Goal: Task Accomplishment & Management: Manage account settings

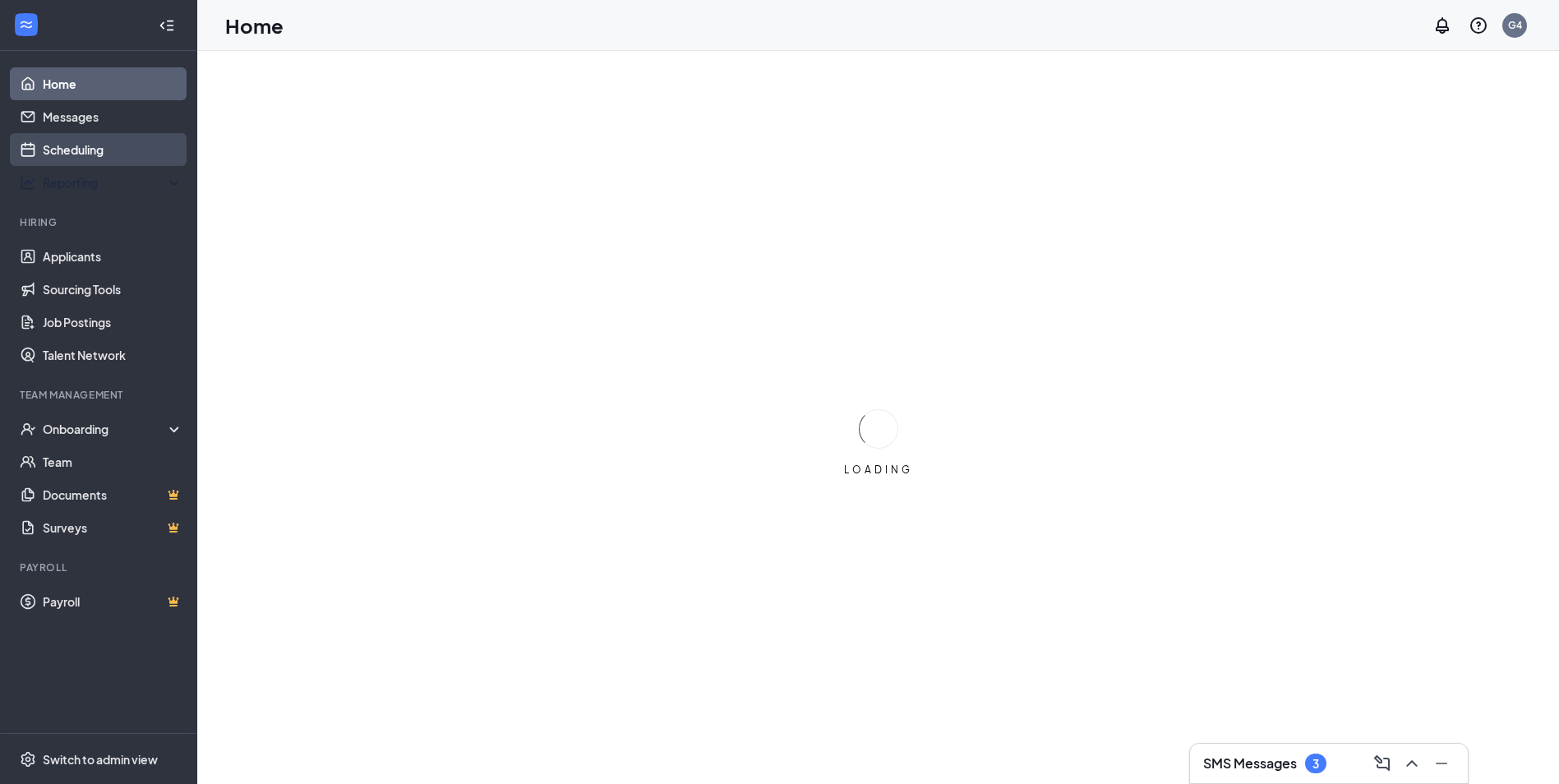
click at [111, 149] on link "Scheduling" at bounding box center [113, 150] width 140 height 33
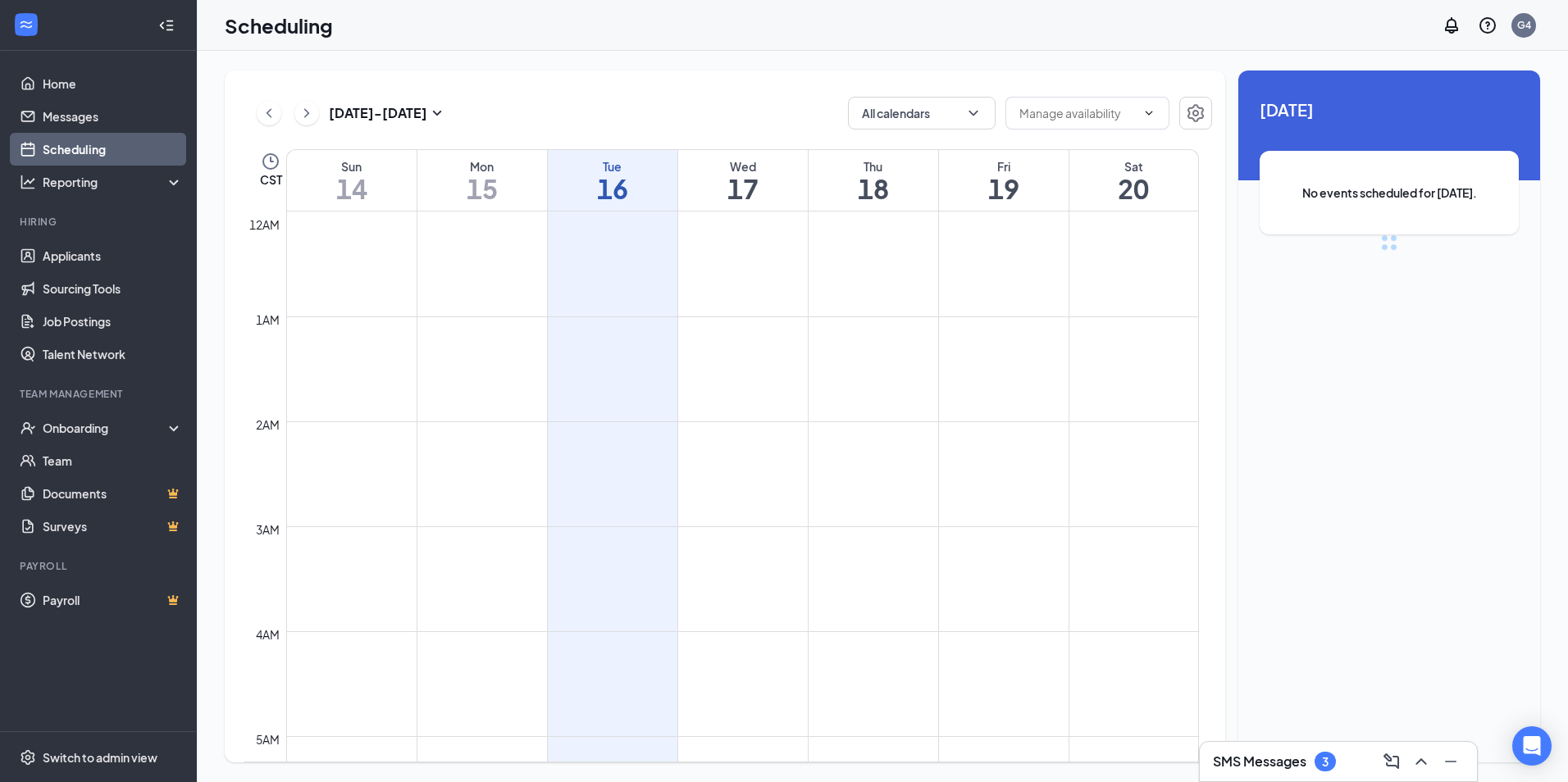
scroll to position [805, 0]
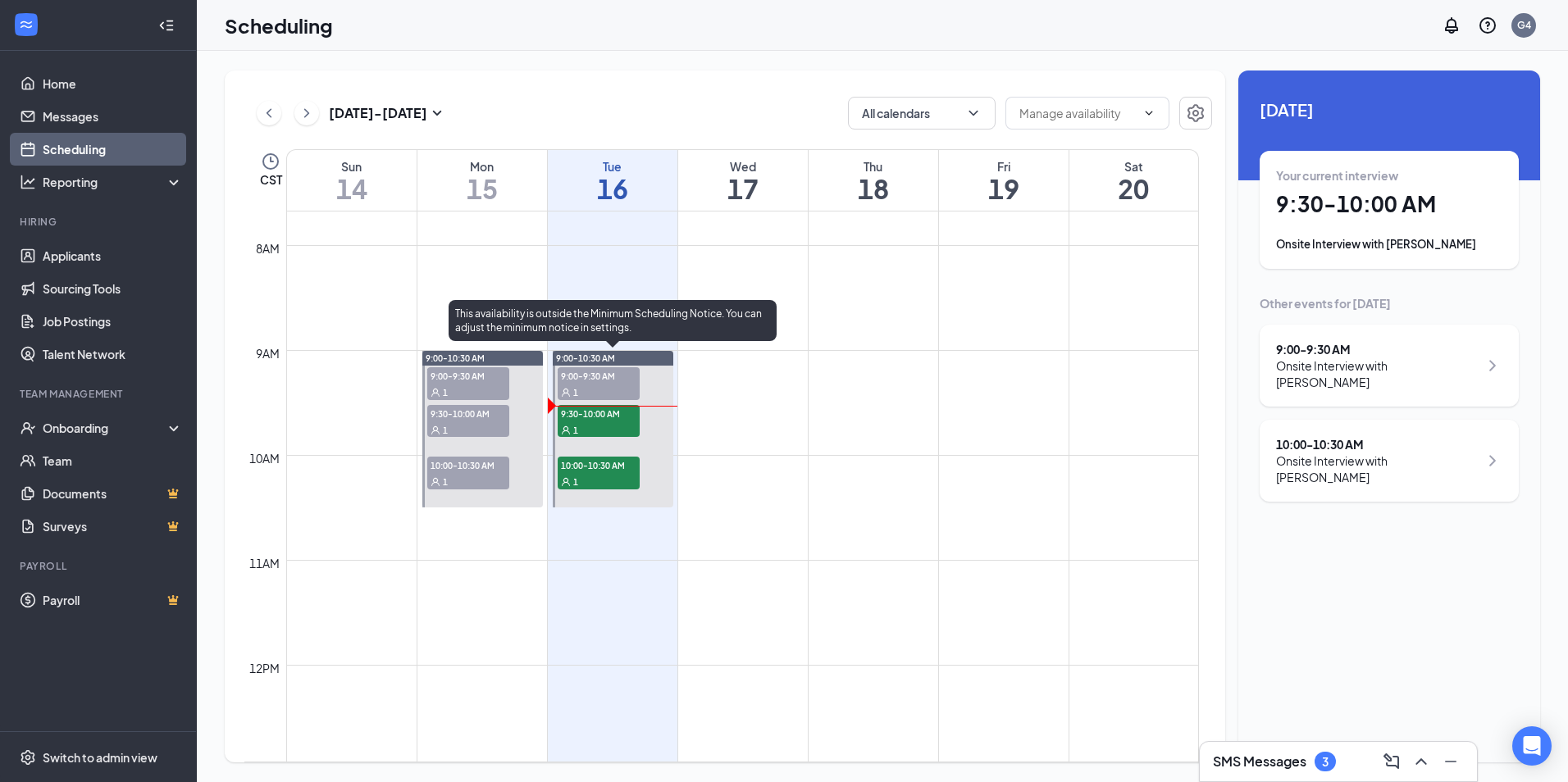
click at [590, 422] on div "1" at bounding box center [598, 429] width 82 height 16
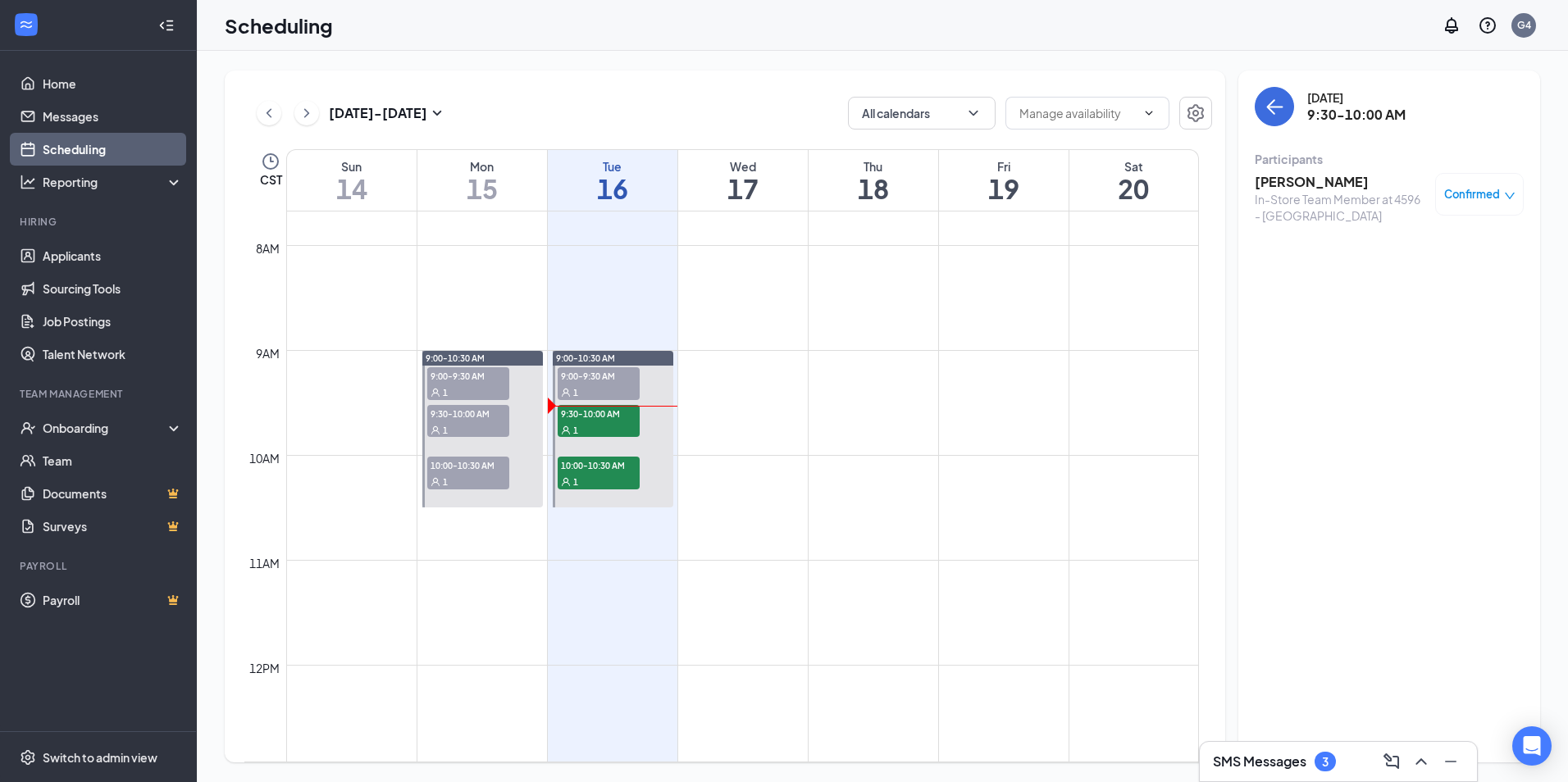
click at [1316, 176] on h3 "[PERSON_NAME]" at bounding box center [1340, 181] width 172 height 18
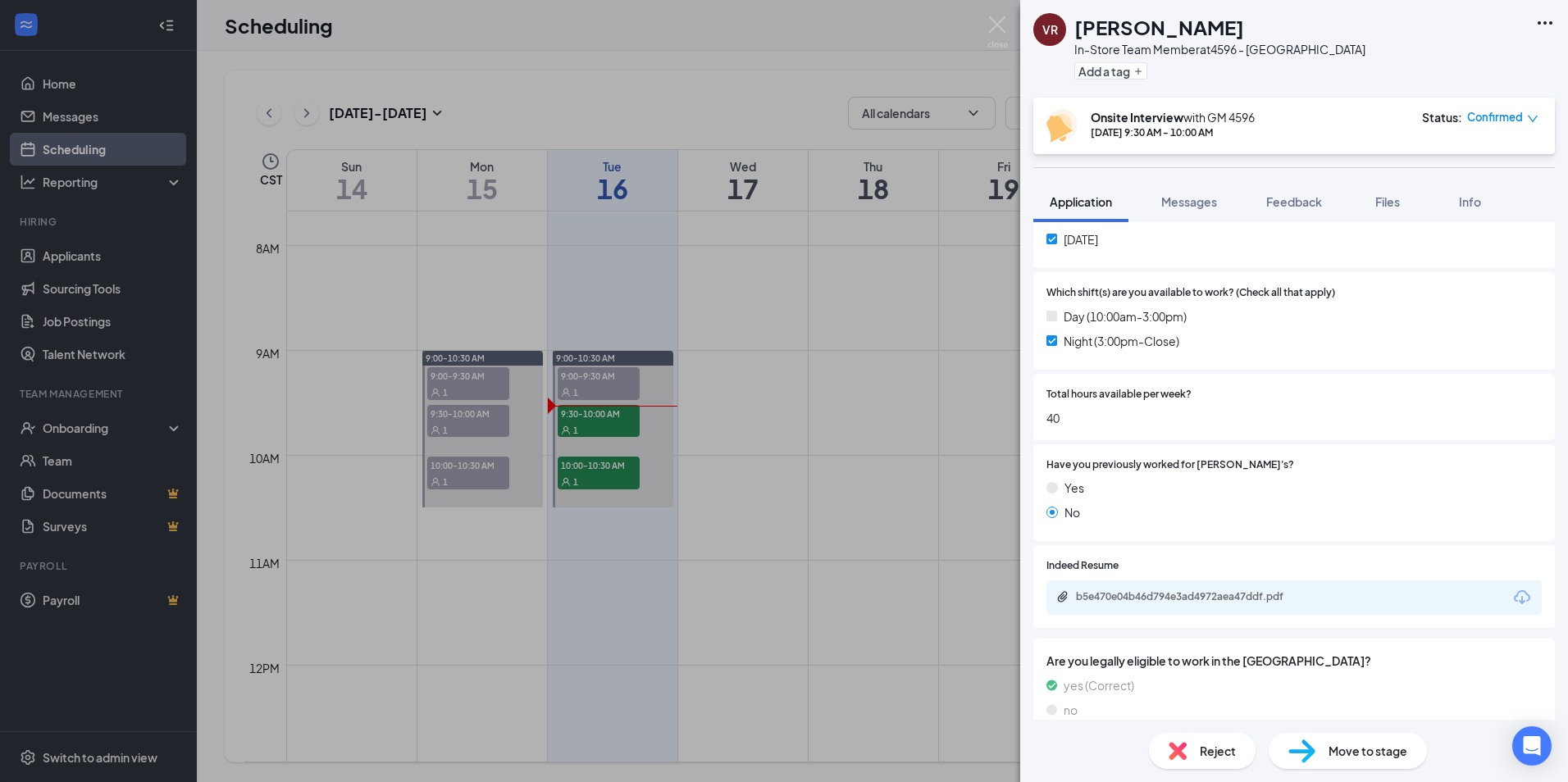
scroll to position [565, 0]
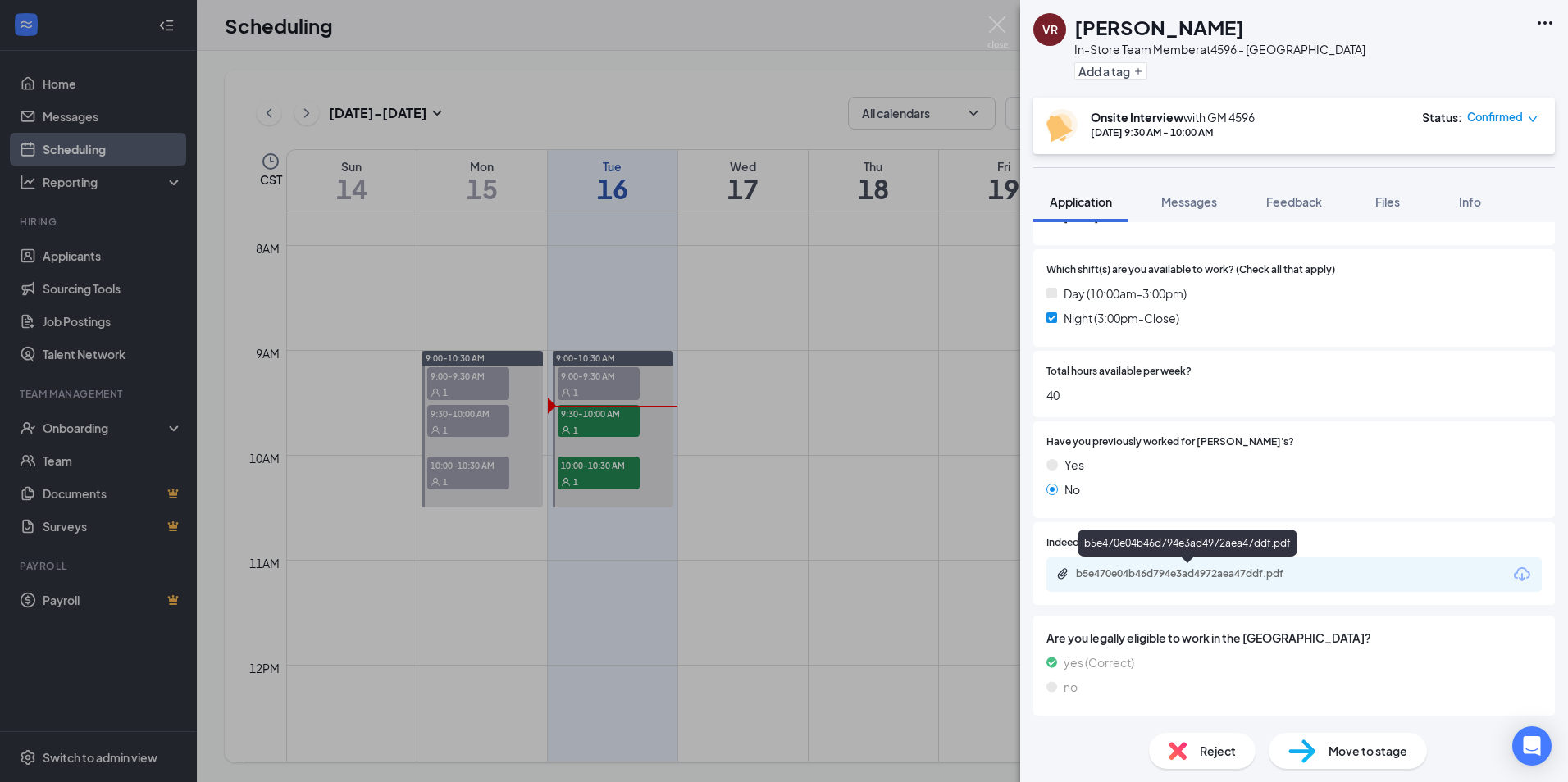
click at [1305, 579] on div "b5e470e04b46d794e3ad4972aea47ddf.pdf" at bounding box center [1189, 573] width 265 height 13
click at [848, 291] on div "[PERSON_NAME] [PERSON_NAME] In-Store Team Member at 4596 - Pascagoula Add a tag…" at bounding box center [784, 391] width 1568 height 782
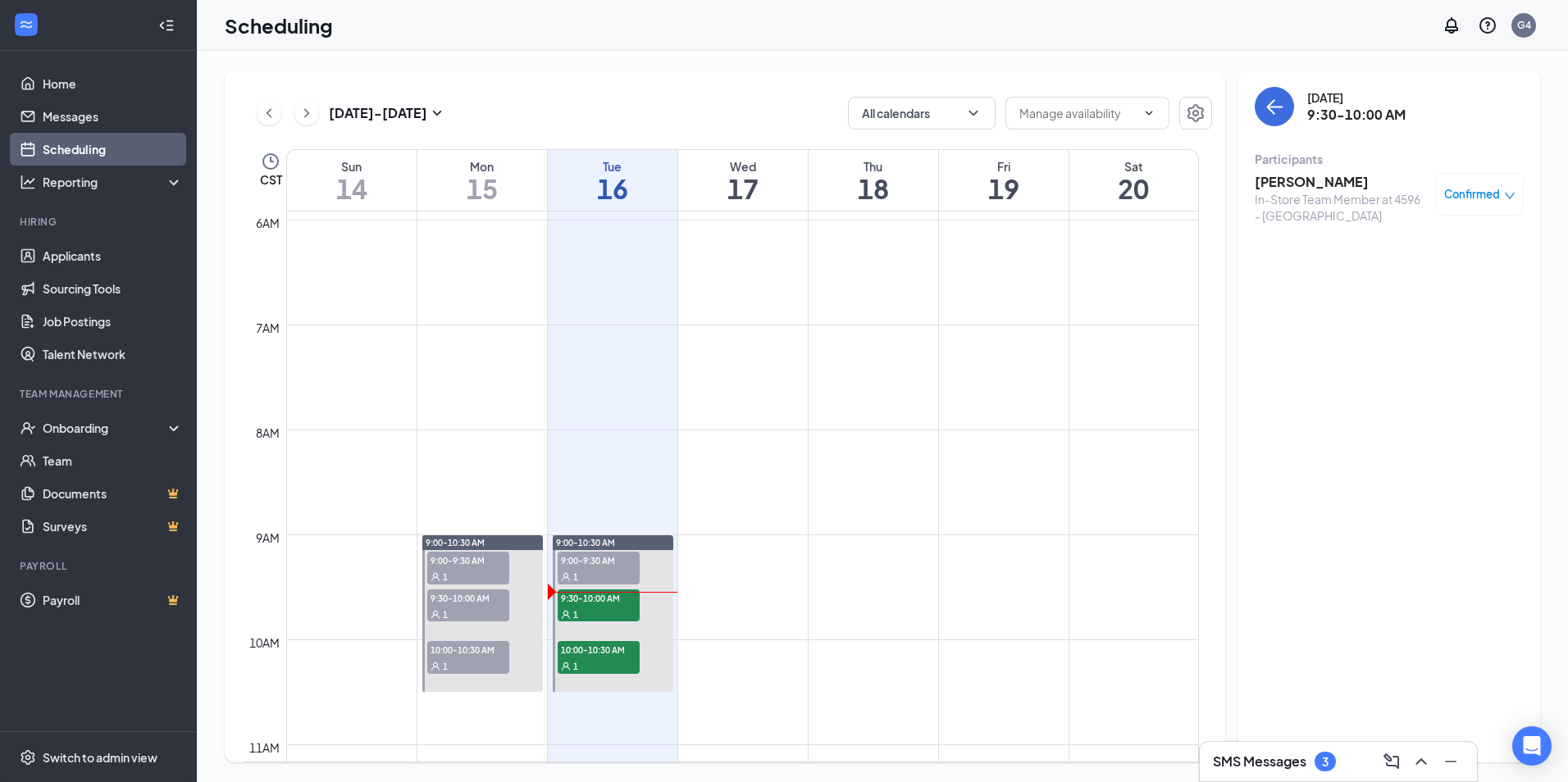
scroll to position [724, 0]
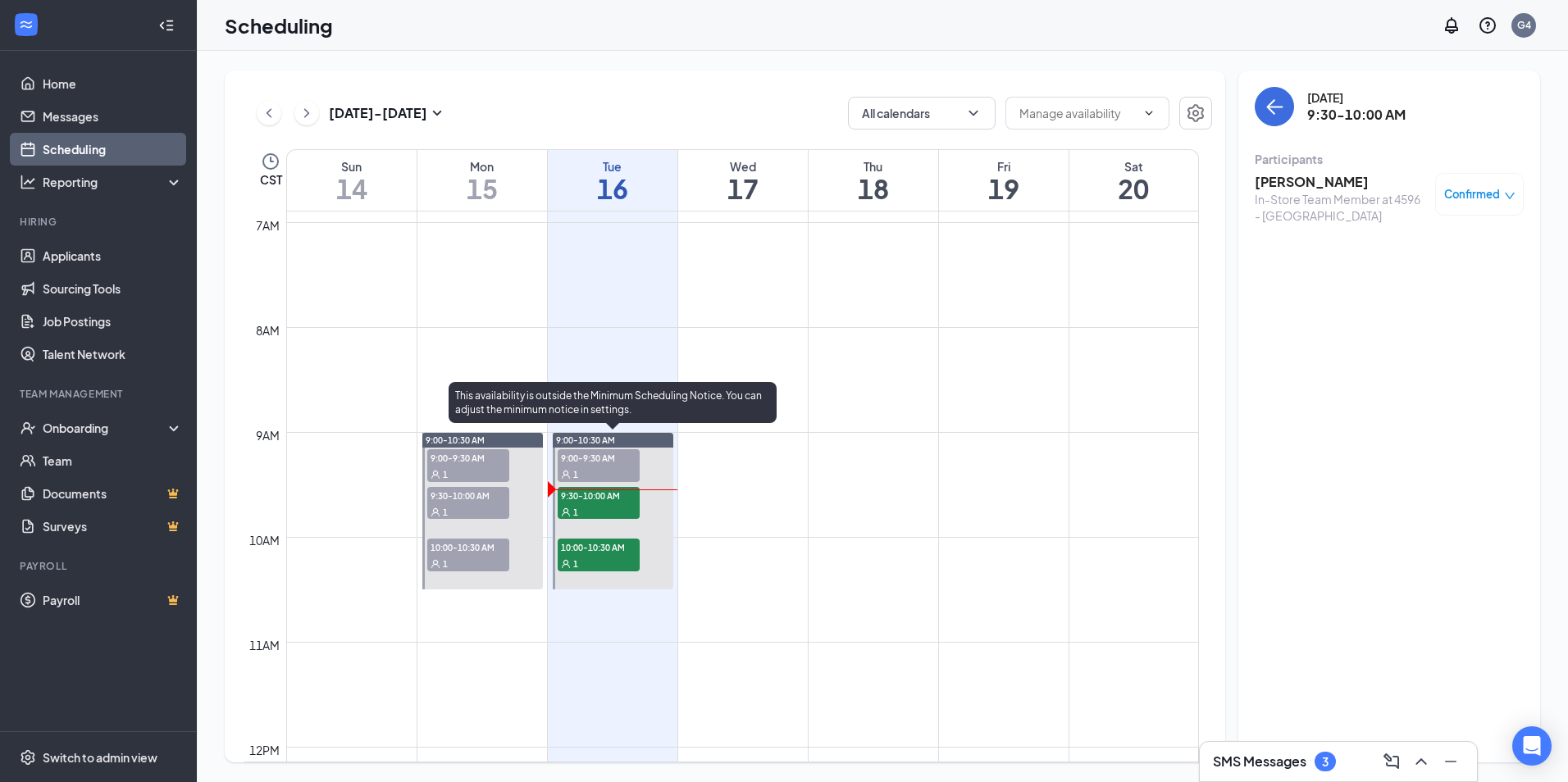
click at [616, 505] on div "1" at bounding box center [598, 511] width 82 height 16
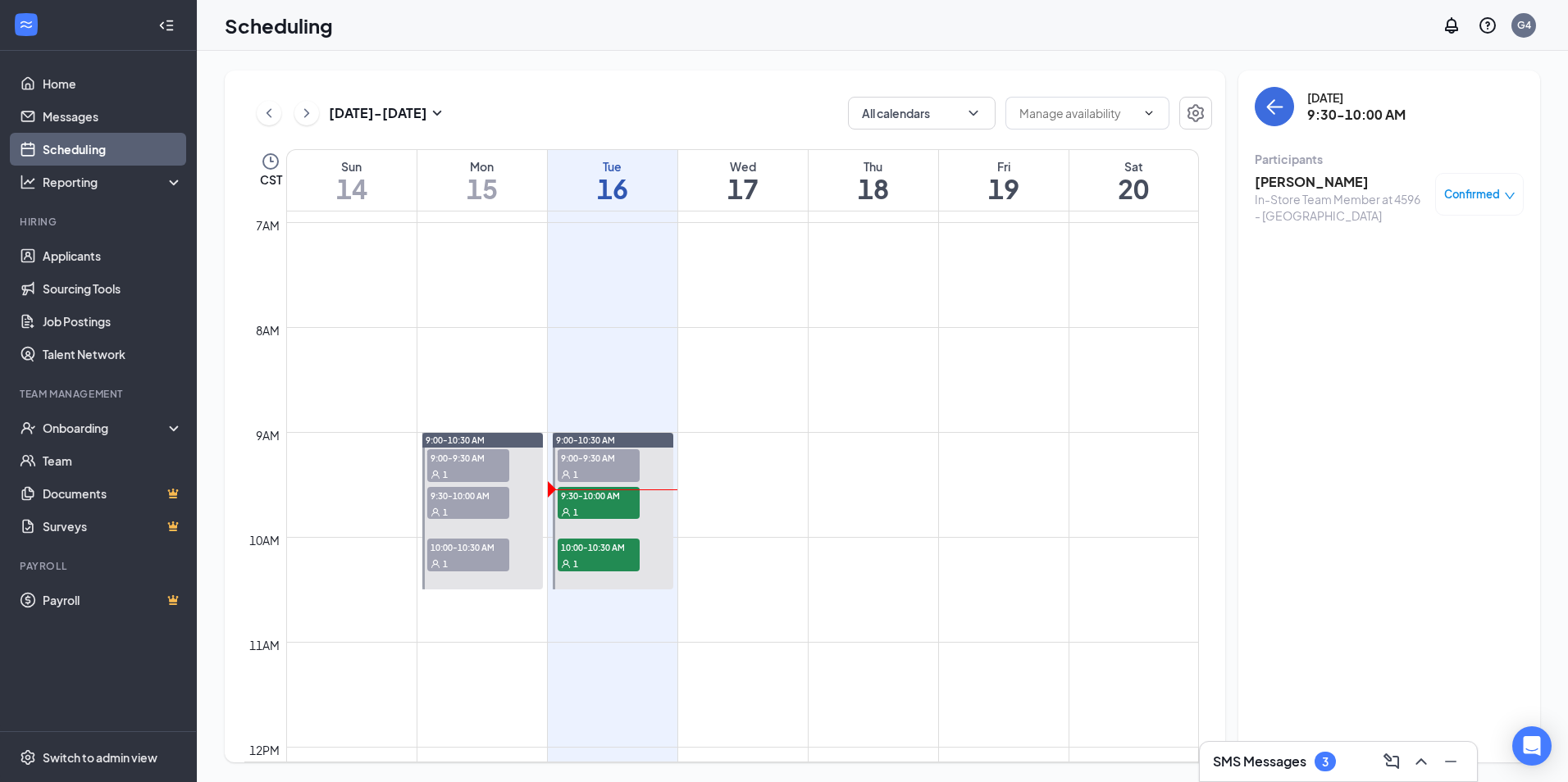
click at [1311, 175] on h3 "[PERSON_NAME]" at bounding box center [1340, 181] width 172 height 18
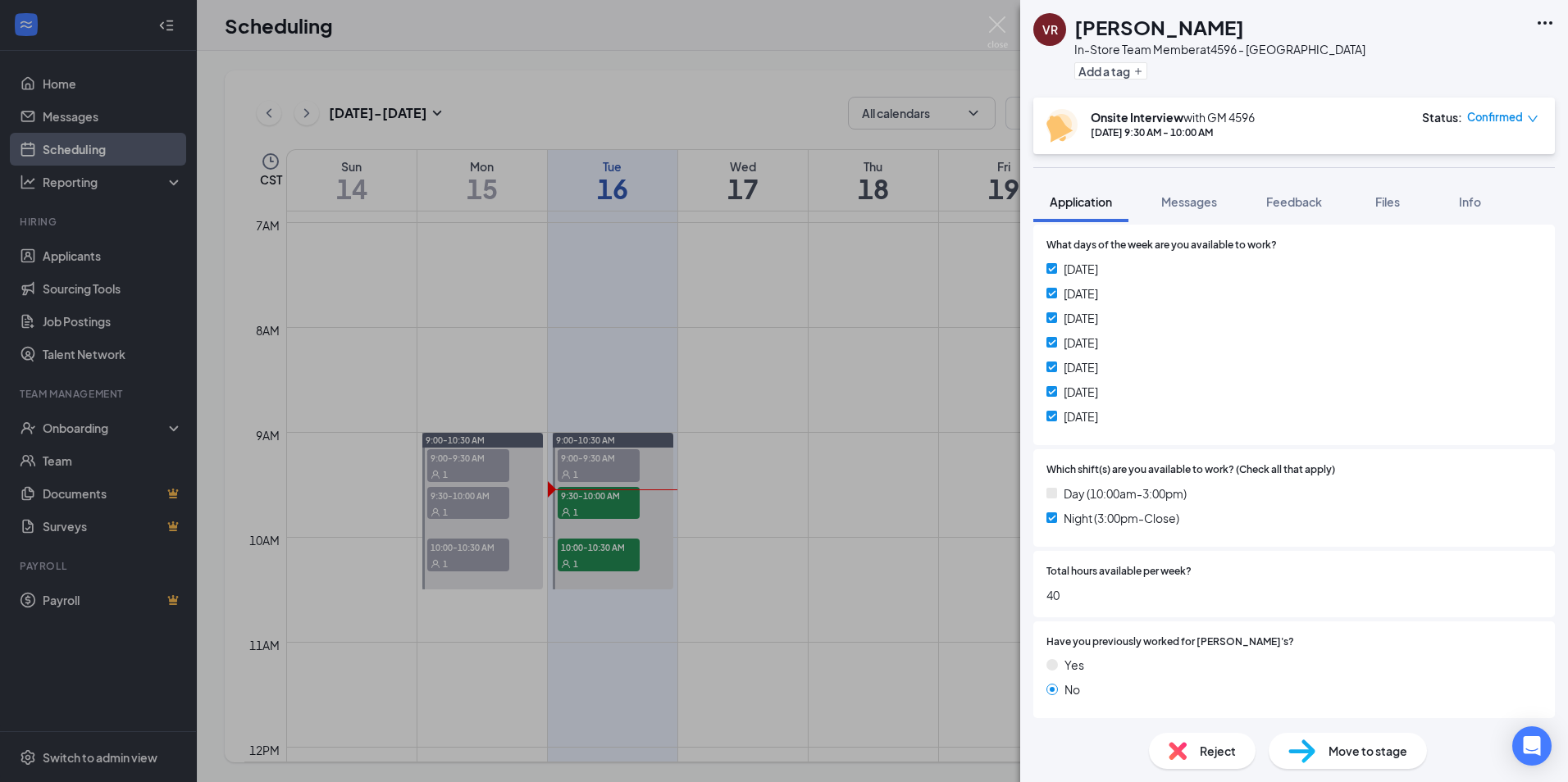
scroll to position [492, 0]
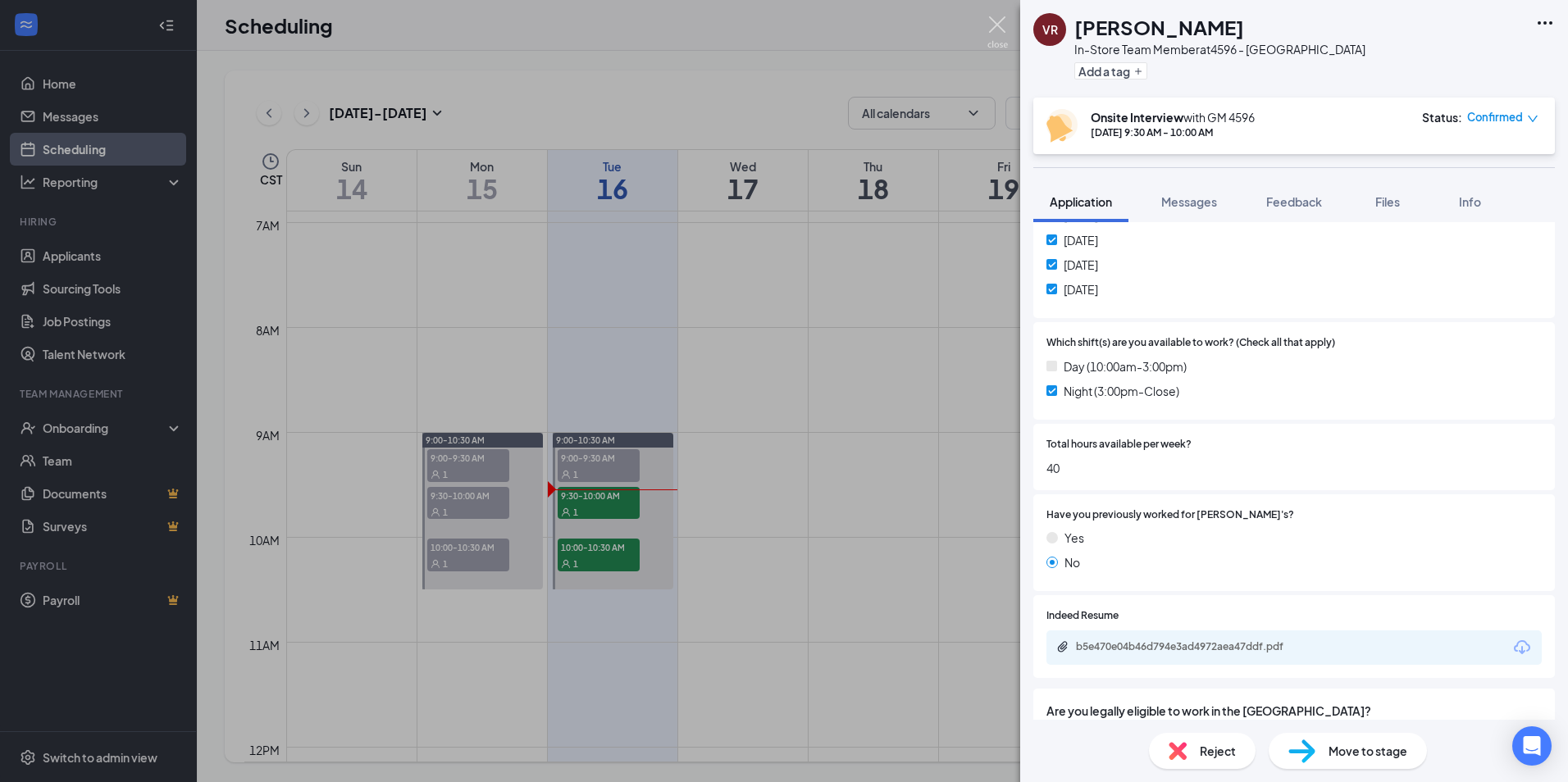
click at [997, 20] on img at bounding box center [998, 32] width 21 height 32
